Goal: Task Accomplishment & Management: Manage account settings

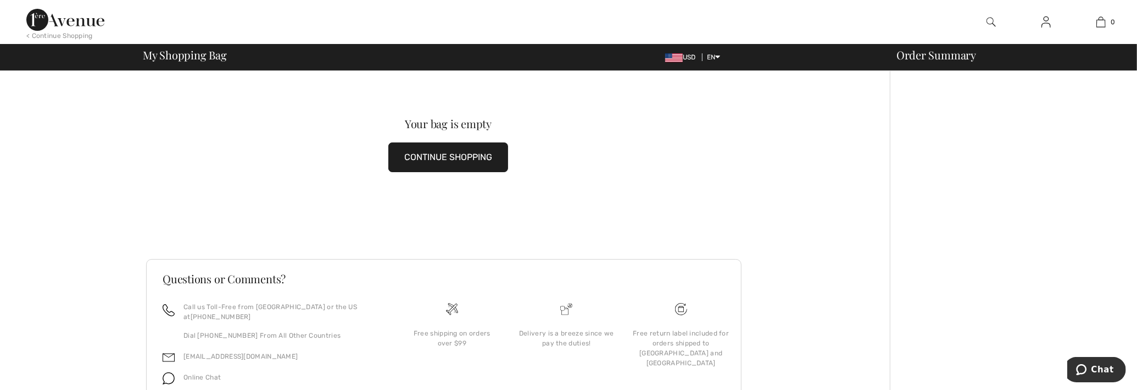
scroll to position [13, 0]
click at [1042, 23] on img at bounding box center [1046, 21] width 9 height 13
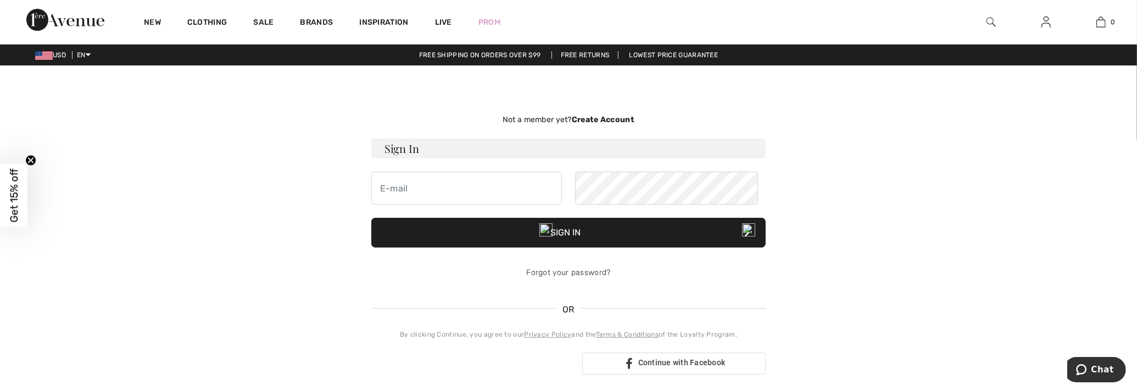
click at [547, 229] on img at bounding box center [546, 229] width 13 height 13
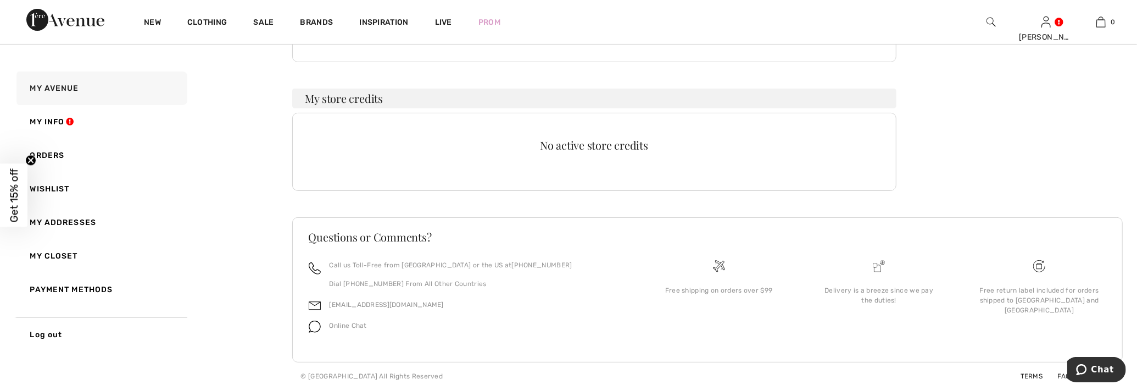
scroll to position [348, 0]
click at [62, 156] on link "Orders" at bounding box center [100, 155] width 173 height 34
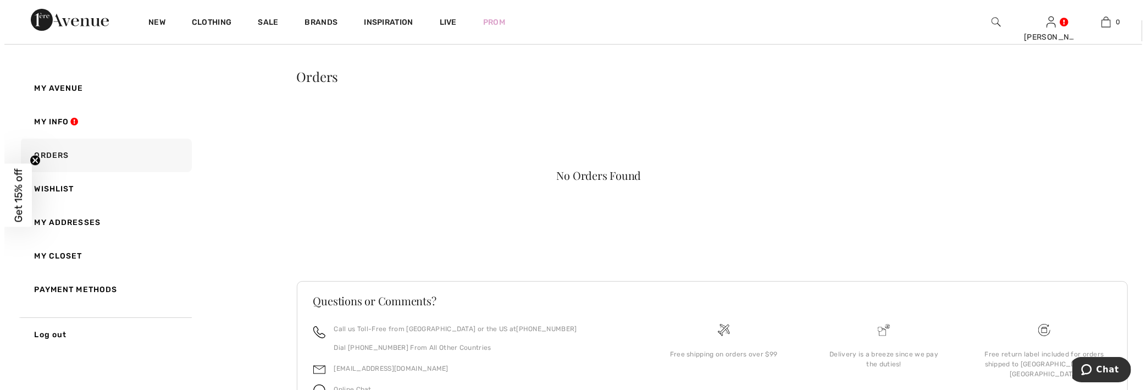
scroll to position [0, 0]
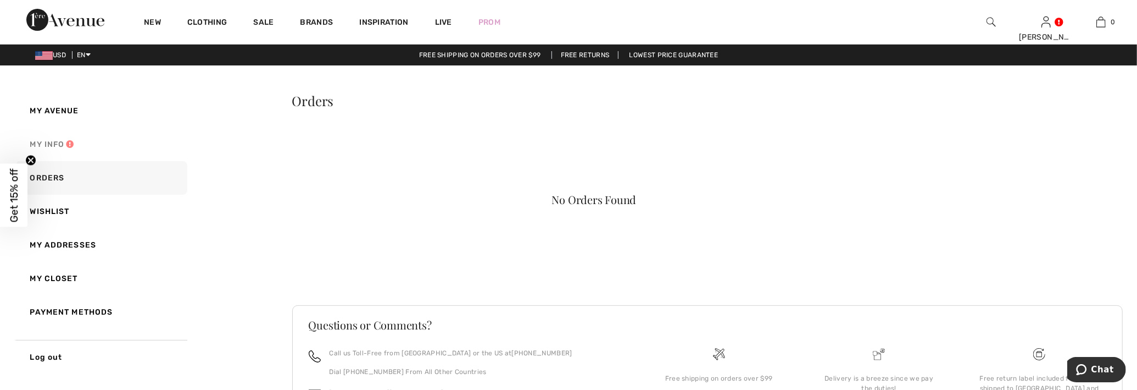
click at [47, 155] on link "My Info" at bounding box center [100, 144] width 173 height 34
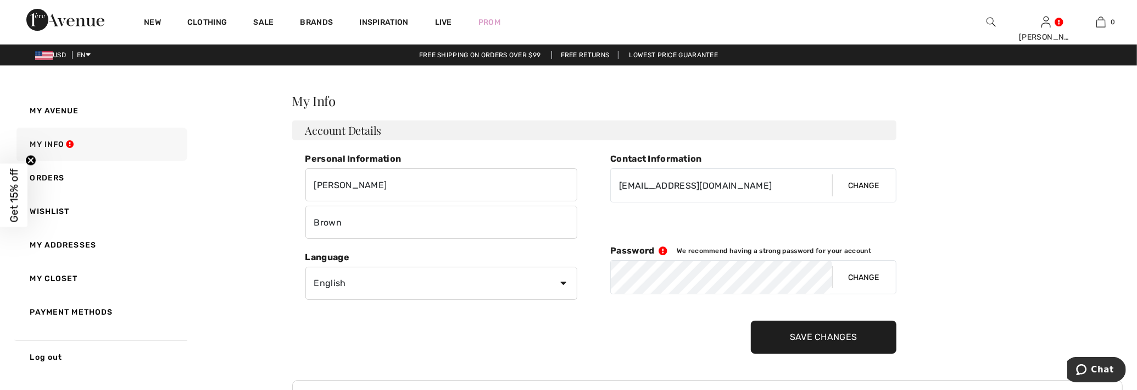
click at [987, 19] on img at bounding box center [991, 21] width 9 height 13
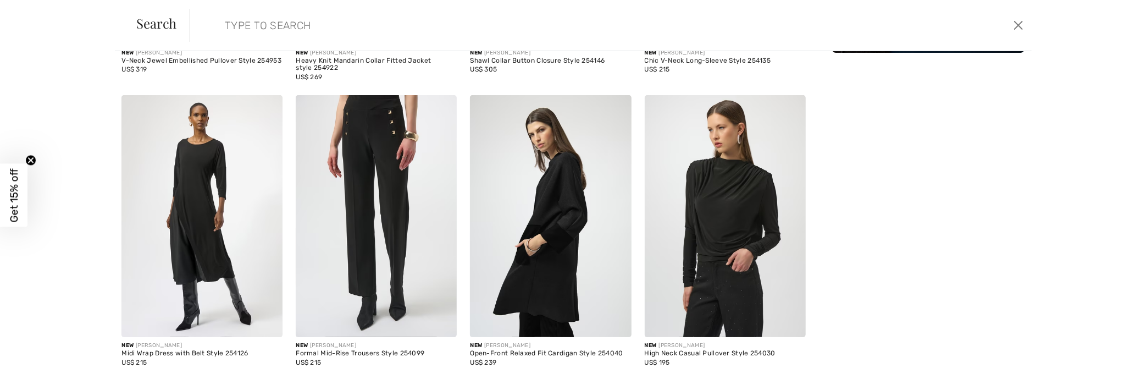
scroll to position [293, 0]
click at [718, 235] on img at bounding box center [724, 216] width 161 height 242
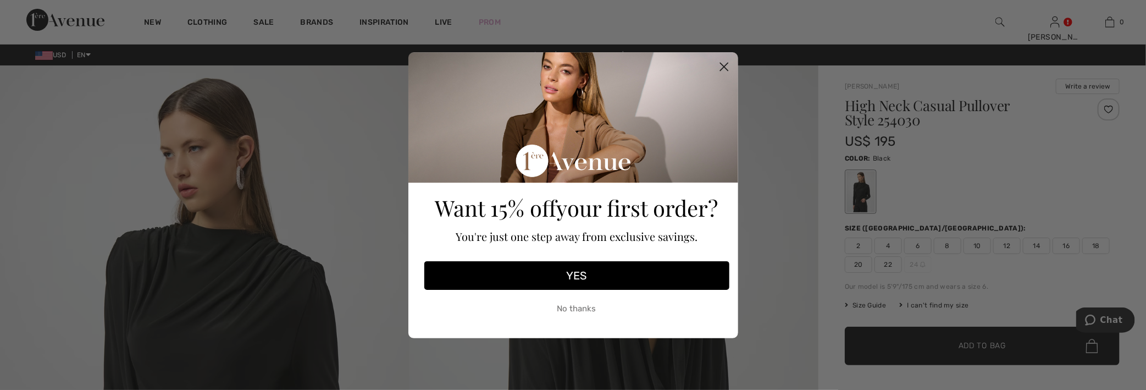
click at [562, 307] on button "No thanks" at bounding box center [576, 308] width 305 height 27
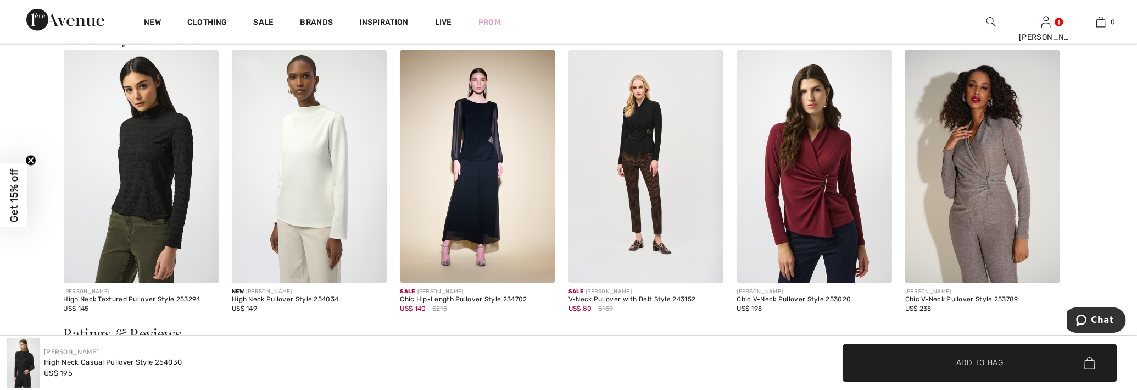
scroll to position [1355, 0]
